Goal: Task Accomplishment & Management: Use online tool/utility

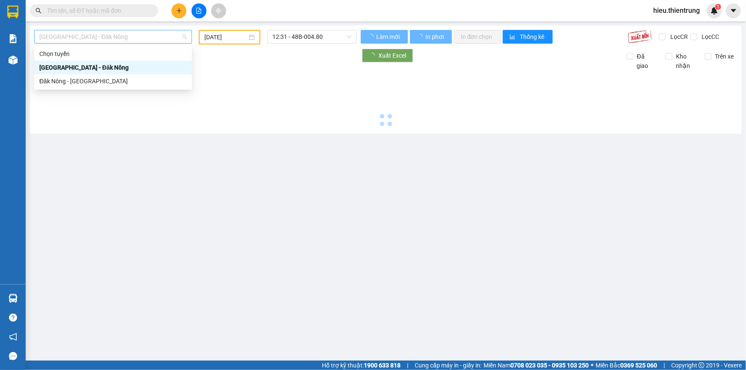
click at [136, 35] on span "[GEOGRAPHIC_DATA] - Đăk Nông" at bounding box center [112, 36] width 147 height 13
type input "[DATE]"
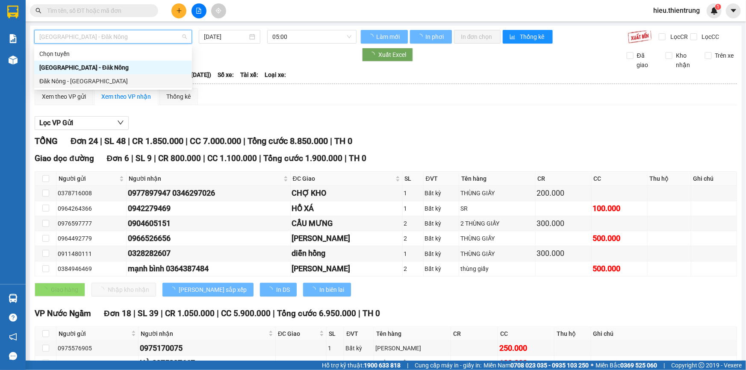
click at [82, 83] on div "Đăk Nông - [GEOGRAPHIC_DATA]" at bounding box center [112, 81] width 147 height 9
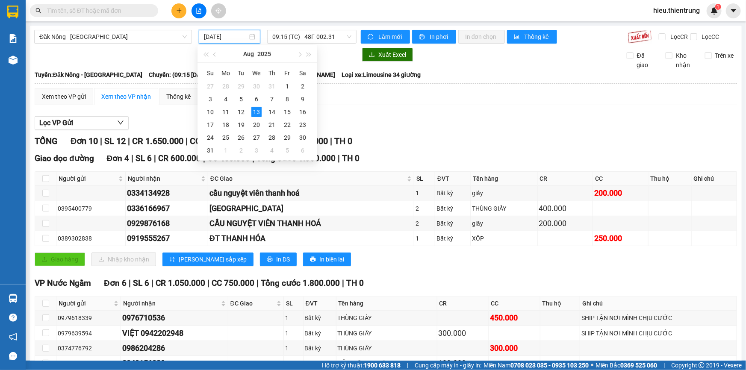
click at [225, 32] on input "[DATE]" at bounding box center [226, 36] width 44 height 9
click at [239, 114] on div "12" at bounding box center [241, 112] width 10 height 10
type input "[DATE]"
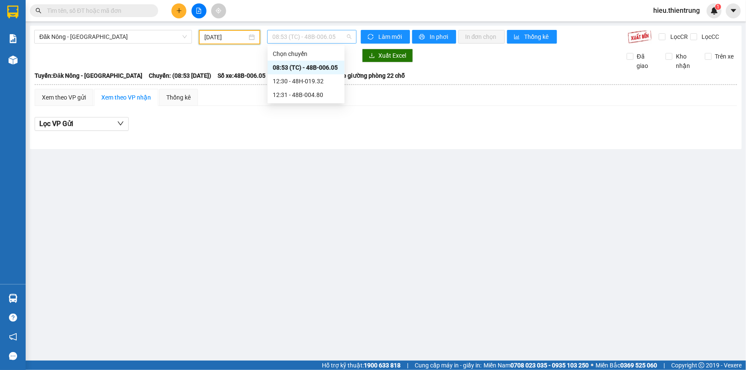
click at [290, 31] on span "08:53 (TC) - 48B-006.05" at bounding box center [311, 36] width 79 height 13
click at [308, 94] on div "12:31 - 48B-004.80" at bounding box center [306, 94] width 67 height 9
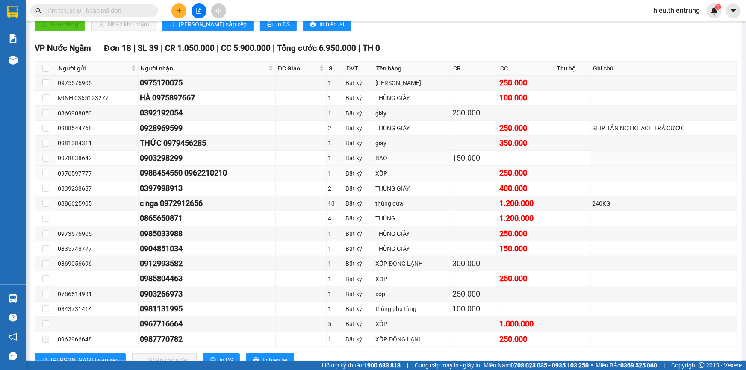
scroll to position [295, 0]
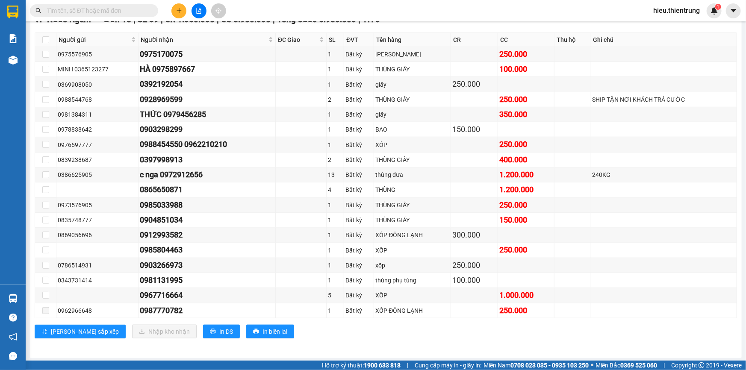
click at [177, 12] on icon "plus" at bounding box center [179, 11] width 6 height 6
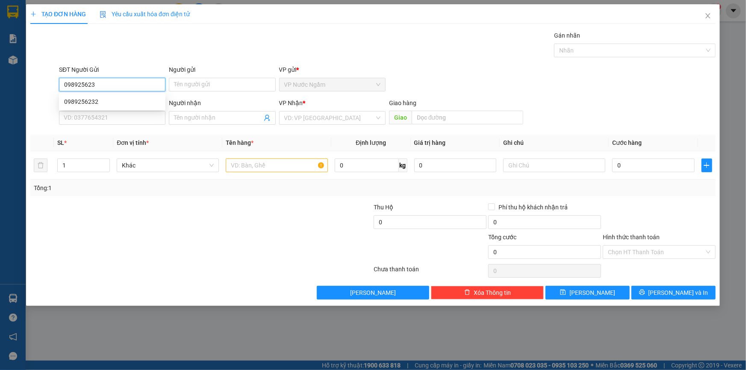
type input "0989256232"
click at [99, 101] on div "0989256232" at bounding box center [112, 101] width 96 height 9
type input "0972623493"
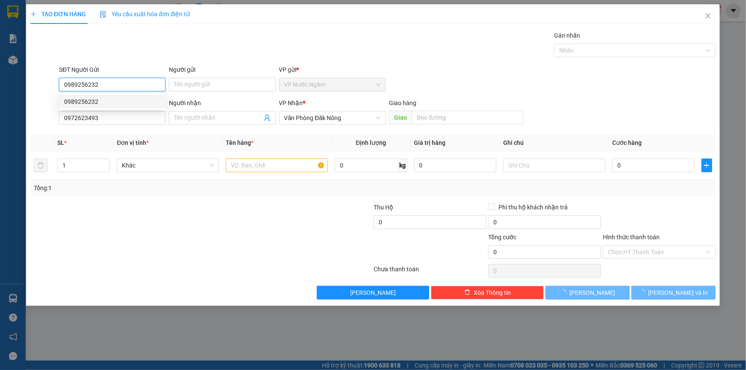
type input "200.000"
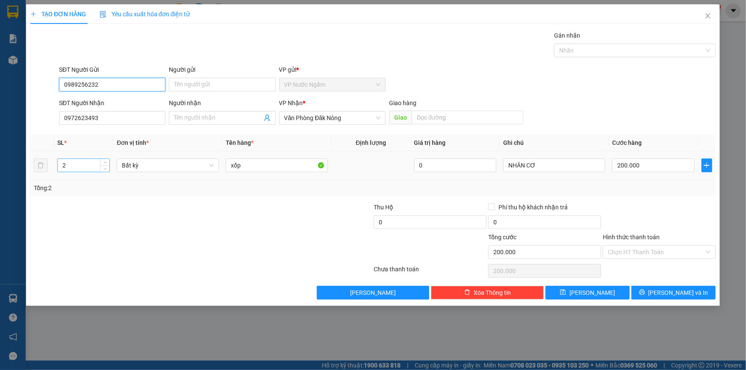
type input "0989256232"
drag, startPoint x: 73, startPoint y: 167, endPoint x: 29, endPoint y: 161, distance: 44.4
click at [33, 162] on tr "2 Bất kỳ xốp 0 NHÂN CƠ 200.000" at bounding box center [372, 165] width 685 height 29
type input "1"
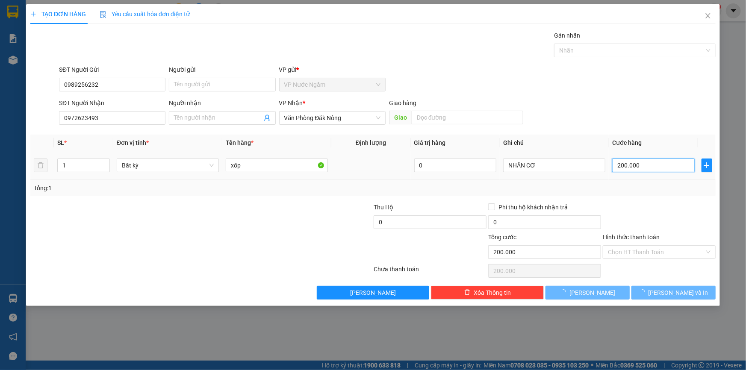
click at [630, 160] on input "200.000" at bounding box center [653, 166] width 83 height 14
type input "0"
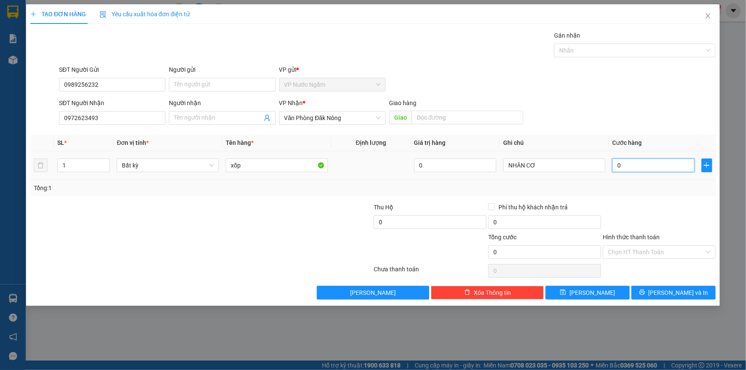
type input "1"
type input "01"
type input "14"
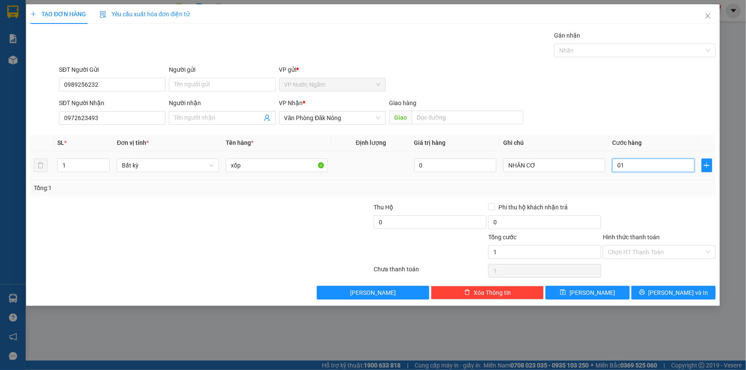
type input "014"
type input "1"
type input "01"
type input "16"
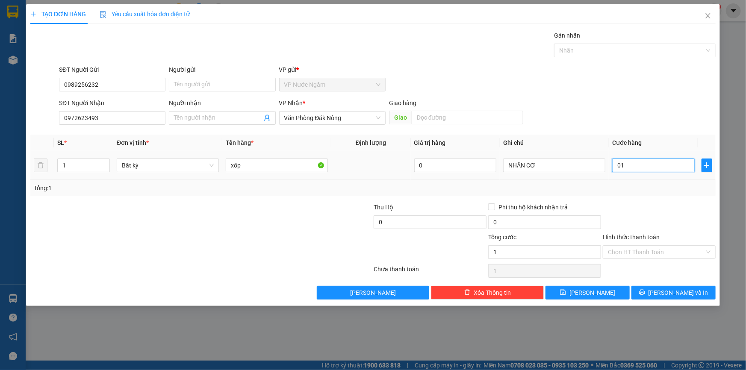
type input "16"
type input "016"
type input "1"
type input "01"
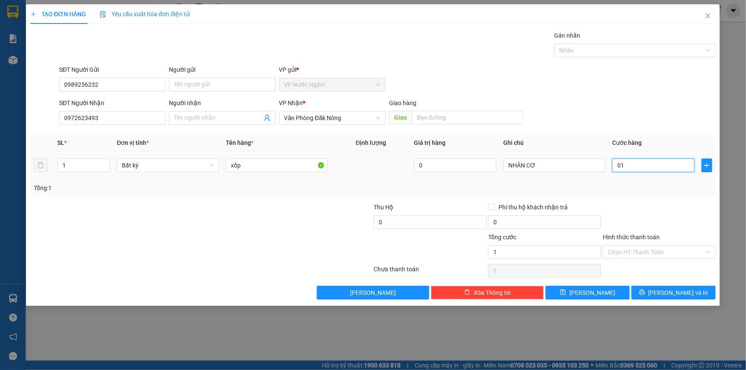
type input "15"
type input "015"
type input "150"
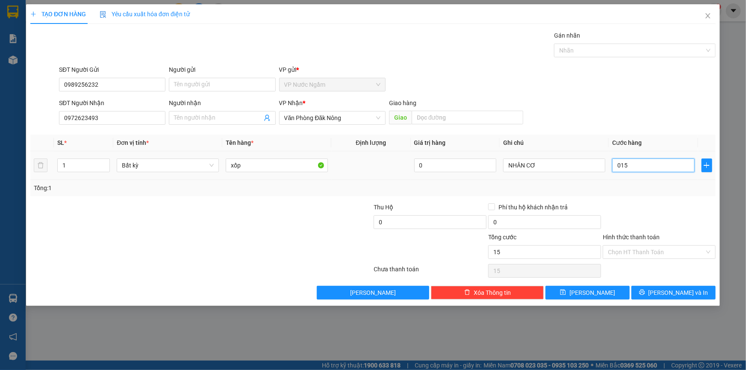
type input "0.150"
type input "1.500"
type input "01.500"
type input "15.000"
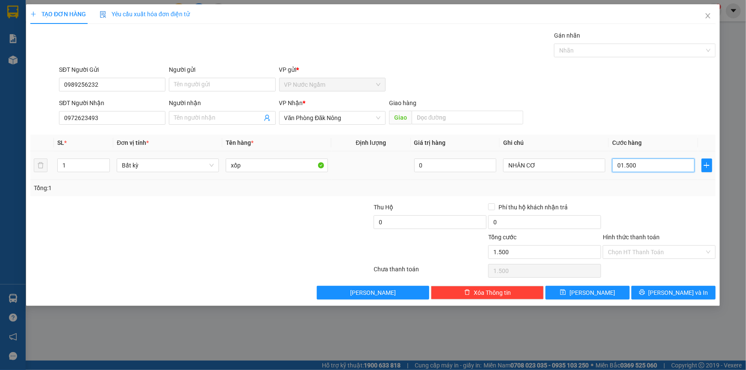
type input "15.000"
type input "015.000"
type input "150.000"
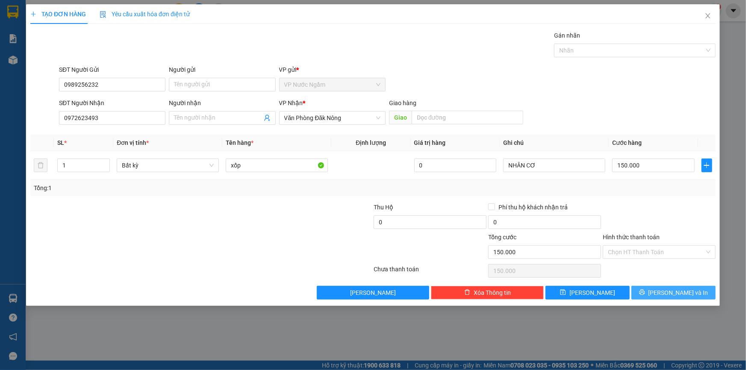
click at [670, 295] on span "[PERSON_NAME] và In" at bounding box center [678, 292] width 60 height 9
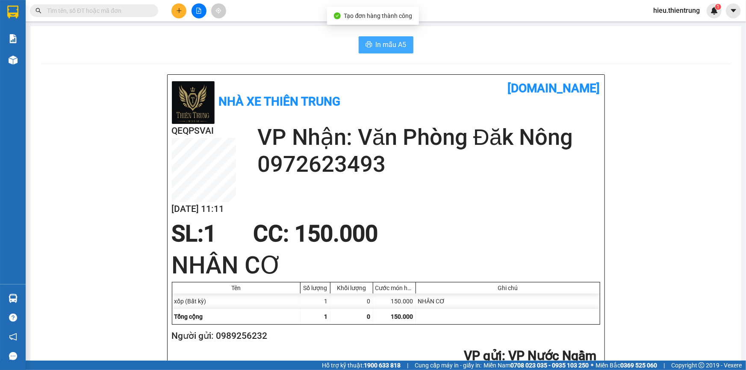
click at [393, 42] on span "In mẫu A5" at bounding box center [391, 44] width 31 height 11
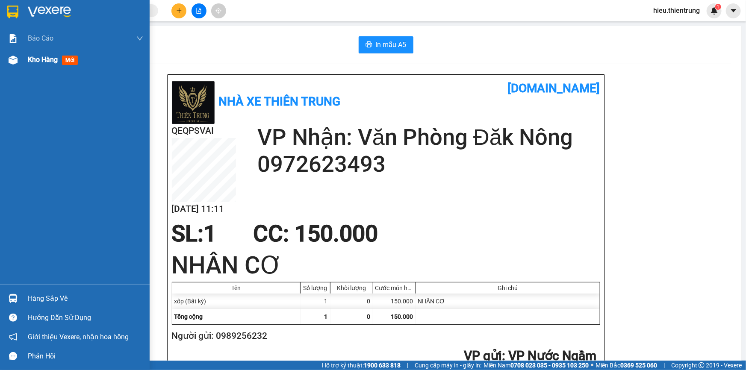
click at [41, 56] on span "Kho hàng" at bounding box center [43, 60] width 30 height 8
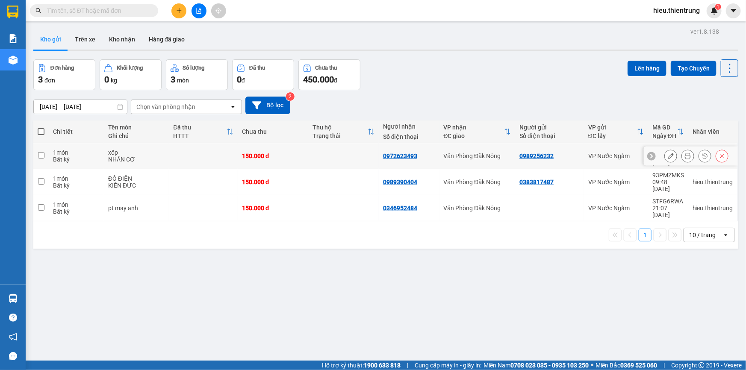
click at [669, 152] on button at bounding box center [671, 156] width 12 height 15
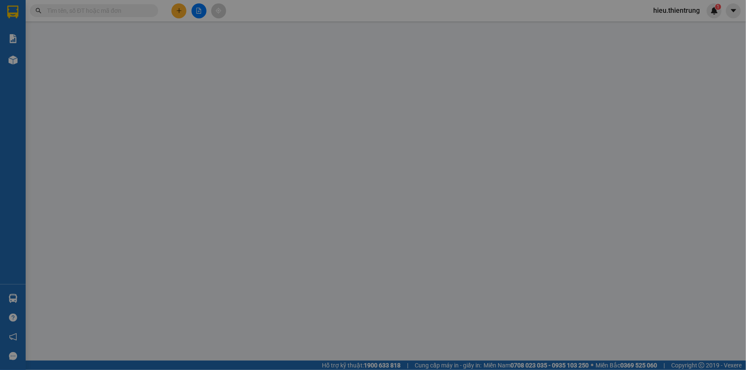
type input "0989256232"
type input "0972623493"
type input "150.000"
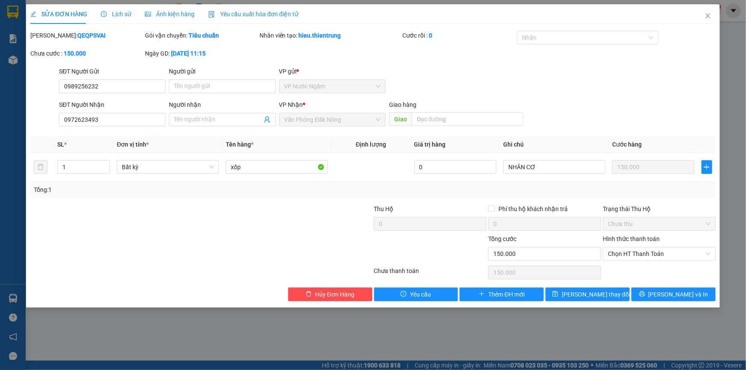
click at [660, 262] on div "Hình thức thanh toán Chọn HT Thanh Toán" at bounding box center [659, 249] width 113 height 30
click at [656, 257] on span "Chọn HT Thanh Toán" at bounding box center [659, 254] width 103 height 13
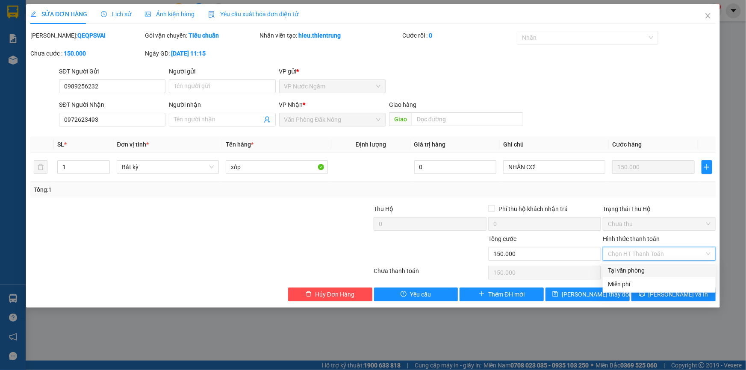
click at [655, 267] on div "Tại văn phòng" at bounding box center [659, 270] width 103 height 9
type input "0"
click at [660, 284] on div "Total Paid Fee 0 Total UnPaid Fee 150.000 Cash Collection Total Fee Mã ĐH: QEQP…" at bounding box center [372, 166] width 685 height 271
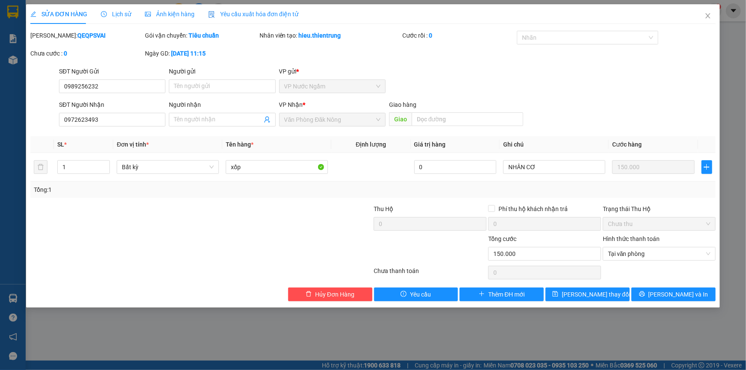
click at [666, 303] on div "SỬA ĐƠN HÀNG Lịch sử Ảnh kiện hàng Yêu cầu xuất hóa đơn điện tử Total Paid Fee …" at bounding box center [373, 156] width 694 height 304
click at [665, 295] on button "[PERSON_NAME] và In" at bounding box center [673, 295] width 84 height 14
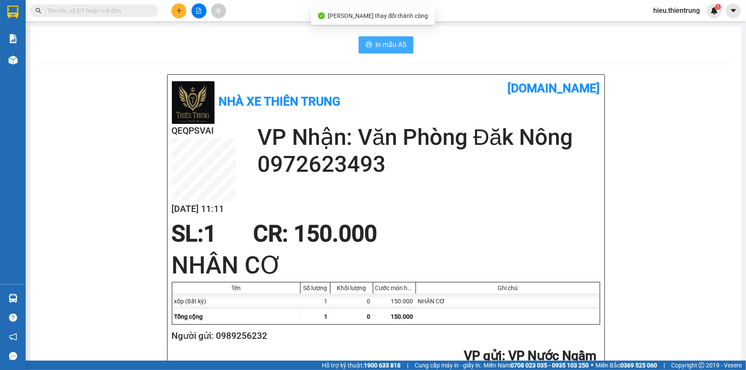
click at [397, 43] on span "In mẫu A5" at bounding box center [391, 44] width 31 height 11
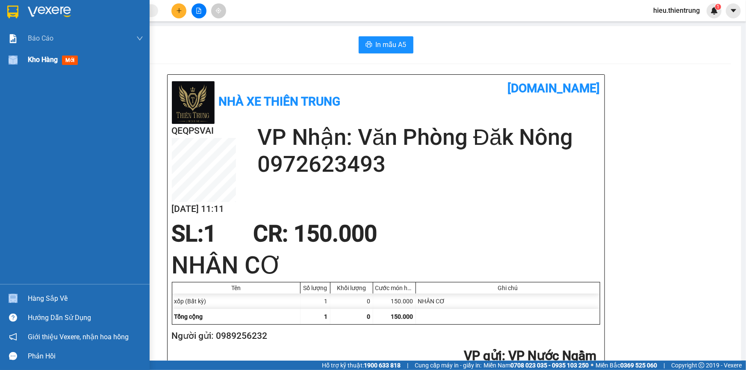
drag, startPoint x: 56, startPoint y: 73, endPoint x: 58, endPoint y: 65, distance: 7.7
click at [56, 69] on div "Báo cáo BC Doanh số theo Văn Phòng Báo cáo dòng tiền (nhà xe) Doanh số tạo đơn …" at bounding box center [75, 156] width 150 height 256
click at [58, 65] on div "Kho hàng mới" at bounding box center [85, 59] width 115 height 21
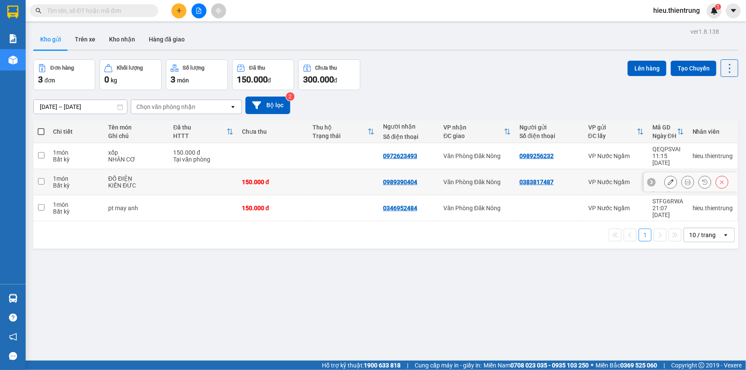
drag, startPoint x: 251, startPoint y: 201, endPoint x: 367, endPoint y: 175, distance: 118.4
drag, startPoint x: 367, startPoint y: 175, endPoint x: 413, endPoint y: 29, distance: 153.0
click at [415, 29] on div "Kho gửi Trên xe Kho nhận Hàng đã giao" at bounding box center [385, 40] width 705 height 23
